Goal: Task Accomplishment & Management: Complete application form

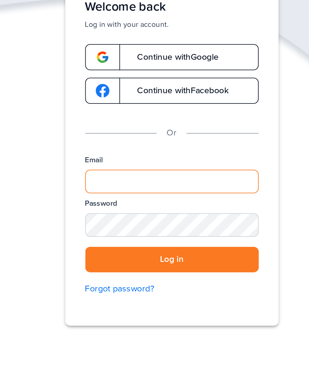
click at [113, 129] on input "Email" at bounding box center [155, 134] width 84 height 11
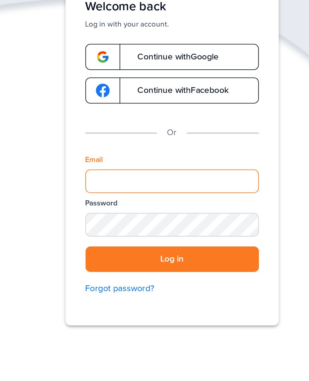
type input "**********"
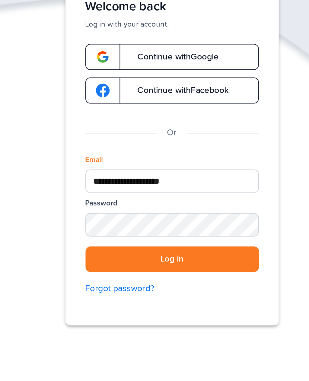
click at [113, 166] on button "Log in" at bounding box center [155, 172] width 84 height 12
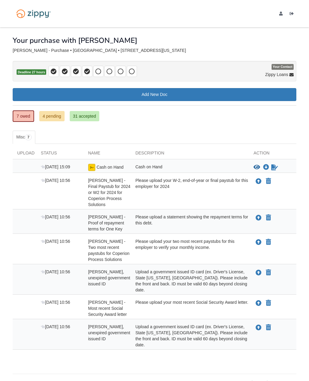
click at [145, 127] on div "7 owed 4 pending 31 accepted My Estimated Payment × My Estimated Payment Add Ne…" at bounding box center [155, 108] width 284 height 40
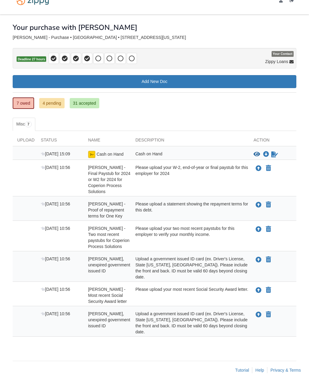
scroll to position [13, 0]
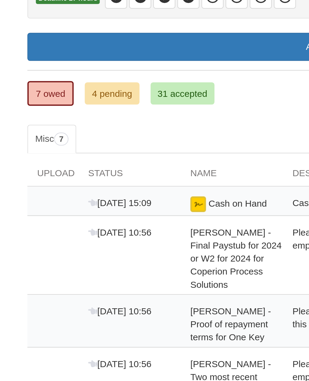
click at [26, 98] on link "7 owed" at bounding box center [23, 103] width 21 height 11
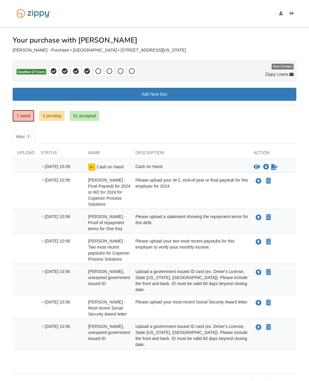
scroll to position [2, 0]
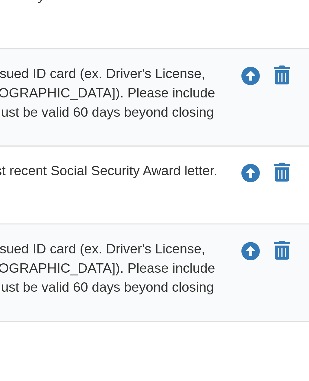
click at [256, 323] on icon "Upload Katherine Rogers - Valid, unexpired government issued ID" at bounding box center [259, 326] width 6 height 6
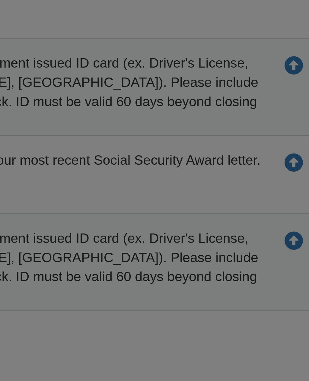
click at [92, 69] on div "× Upload Document Katherine Rogers - Valid, unexpired government issued ID Uplo…" at bounding box center [154, 190] width 309 height 381
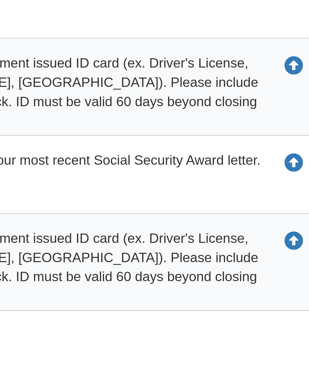
click at [256, 323] on icon "Upload Katherine Rogers - Valid, unexpired government issued ID" at bounding box center [259, 326] width 6 height 6
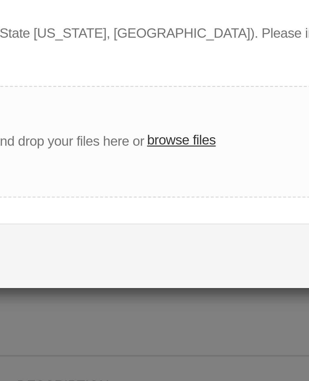
click at [176, 71] on label "browse files" at bounding box center [186, 74] width 21 height 7
click at [0, 0] on input "browse files" at bounding box center [0, 0] width 0 height 0
click at [176, 71] on label "browse files" at bounding box center [186, 74] width 21 height 7
click at [0, 0] on input "browse files" at bounding box center [0, 0] width 0 height 0
click at [176, 71] on label "browse files" at bounding box center [186, 74] width 21 height 7
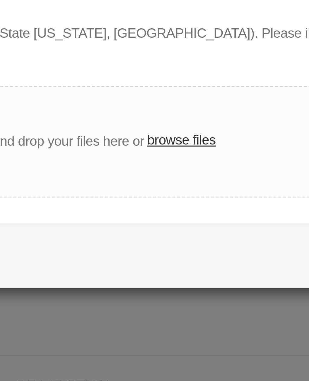
click at [0, 0] on input "browse files" at bounding box center [0, 0] width 0 height 0
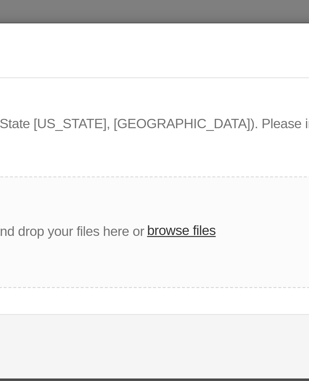
scroll to position [0, 0]
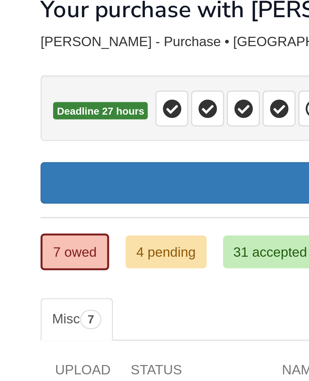
click at [29, 110] on link "7 owed" at bounding box center [23, 115] width 21 height 11
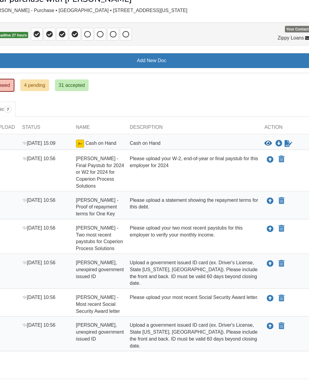
scroll to position [3, 0]
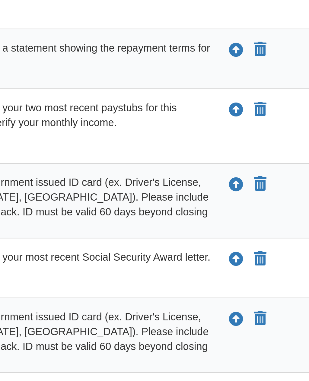
click at [256, 322] on icon "Upload Katherine Rogers - Valid, unexpired government issued ID" at bounding box center [259, 325] width 6 height 6
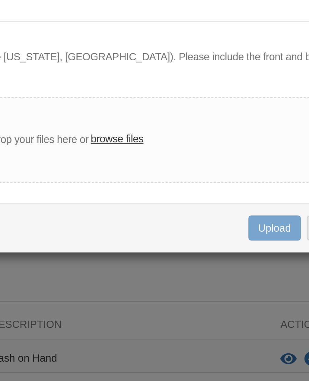
click at [176, 71] on label "browse files" at bounding box center [186, 74] width 21 height 7
click at [0, 0] on input "browse files" at bounding box center [0, 0] width 0 height 0
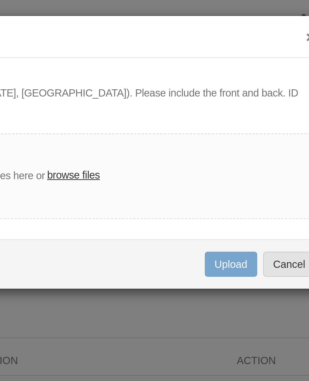
click at [176, 72] on label "browse files" at bounding box center [186, 74] width 21 height 7
click at [0, 0] on input "browse files" at bounding box center [0, 0] width 0 height 0
click at [119, 77] on div "Drag and drop your files here or browse files" at bounding box center [155, 74] width 262 height 35
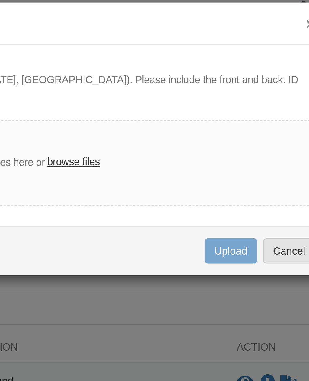
click at [176, 71] on label "browse files" at bounding box center [186, 74] width 21 height 7
click at [0, 0] on input "browse files" at bounding box center [0, 0] width 0 height 0
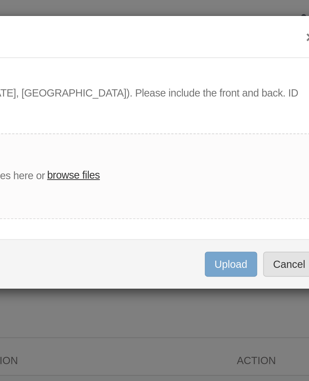
scroll to position [0, 0]
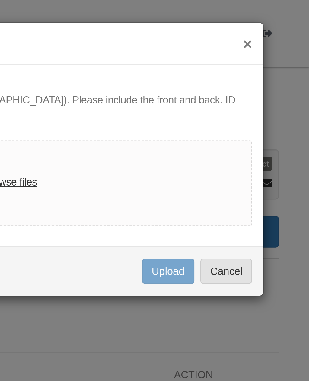
click at [282, 19] on button "×" at bounding box center [284, 18] width 4 height 6
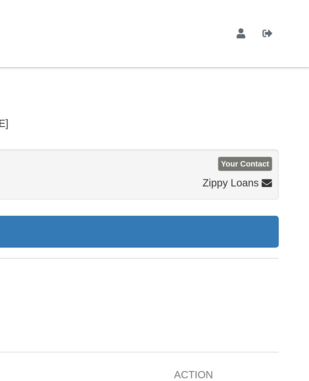
click at [116, 24] on div "maam2mykids@gmail.com Logout" at bounding box center [154, 13] width 293 height 27
click at [290, 14] on icon "Log out" at bounding box center [292, 14] width 4 height 4
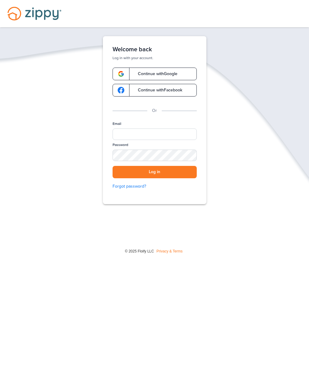
click at [12, 127] on div "Verify your Email We just resent an email with a link to set your password to .…" at bounding box center [154, 139] width 309 height 206
